Goal: Task Accomplishment & Management: Complete application form

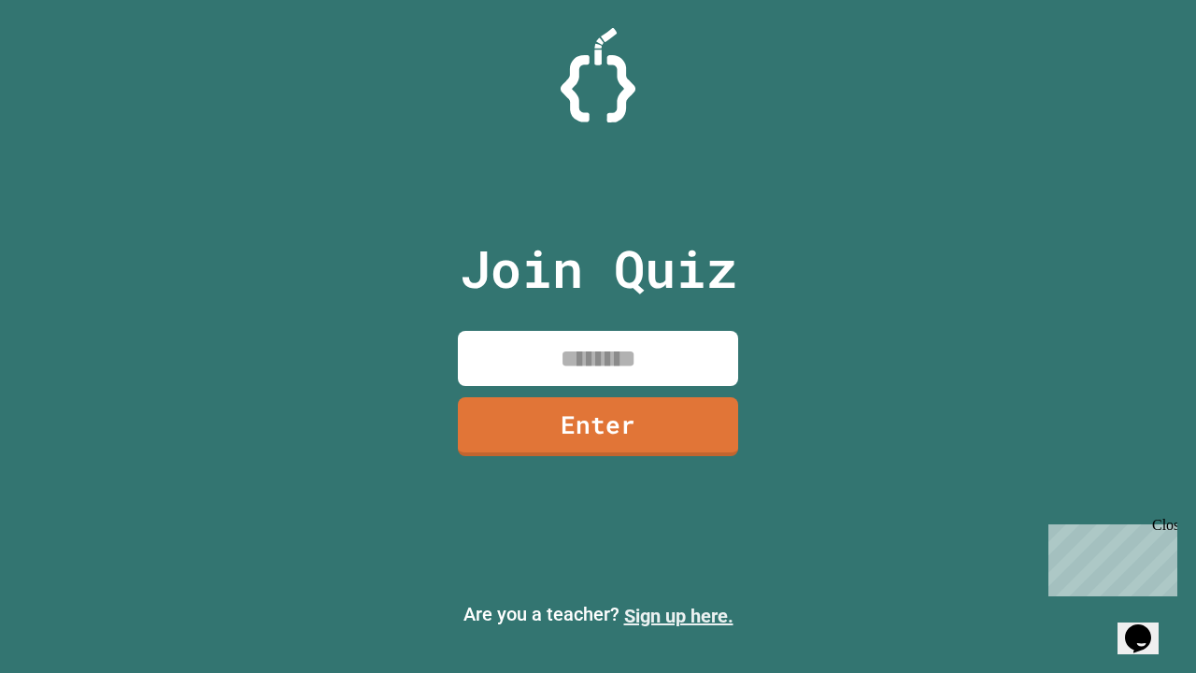
click at [678, 616] on link "Sign up here." at bounding box center [678, 615] width 109 height 22
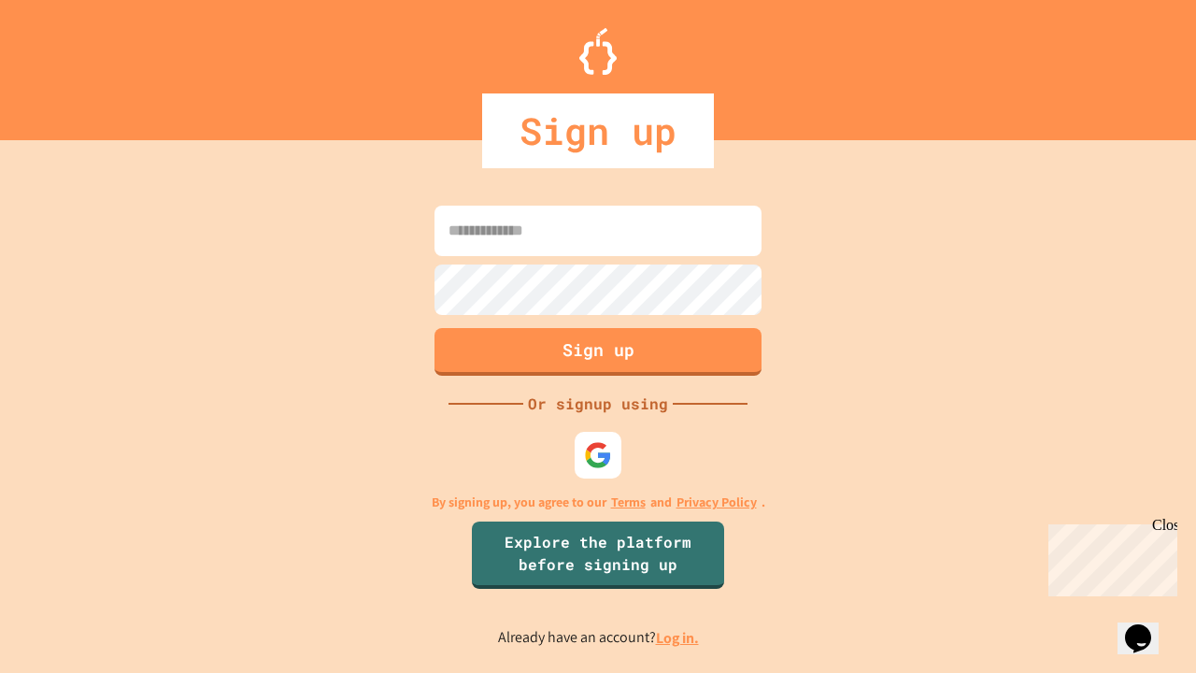
click at [678, 637] on link "Log in." at bounding box center [677, 638] width 43 height 20
